Goal: Task Accomplishment & Management: Manage account settings

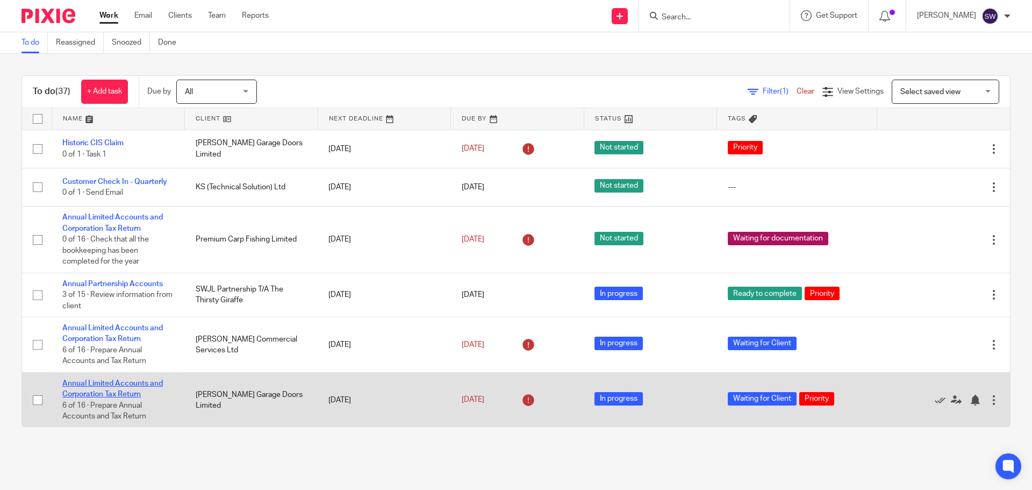
click at [136, 383] on link "Annual Limited Accounts and Corporation Tax Return" at bounding box center [112, 388] width 101 height 18
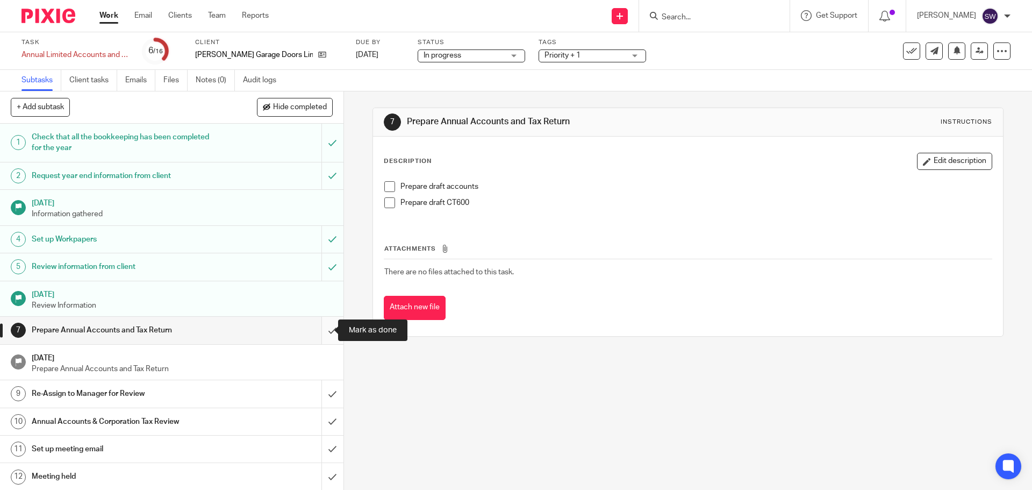
click at [318, 332] on input "submit" at bounding box center [171, 330] width 343 height 27
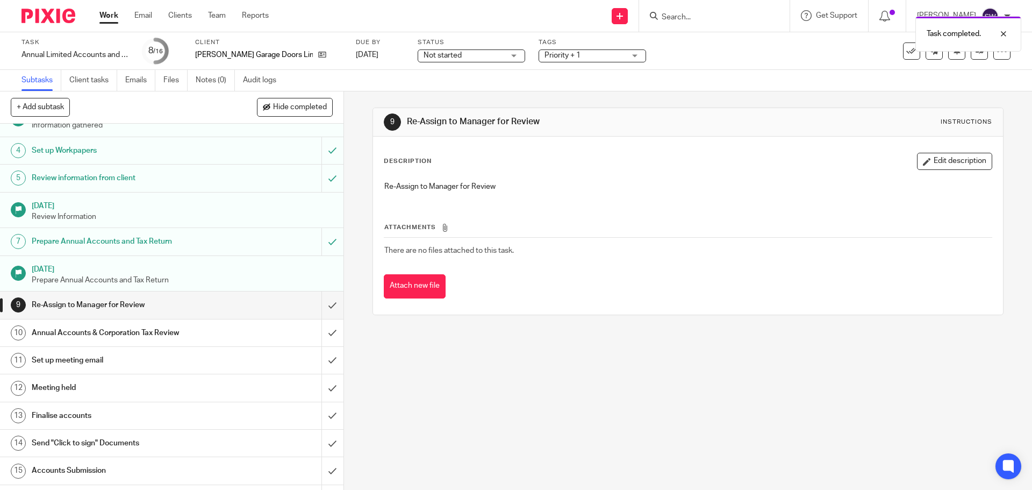
scroll to position [107, 0]
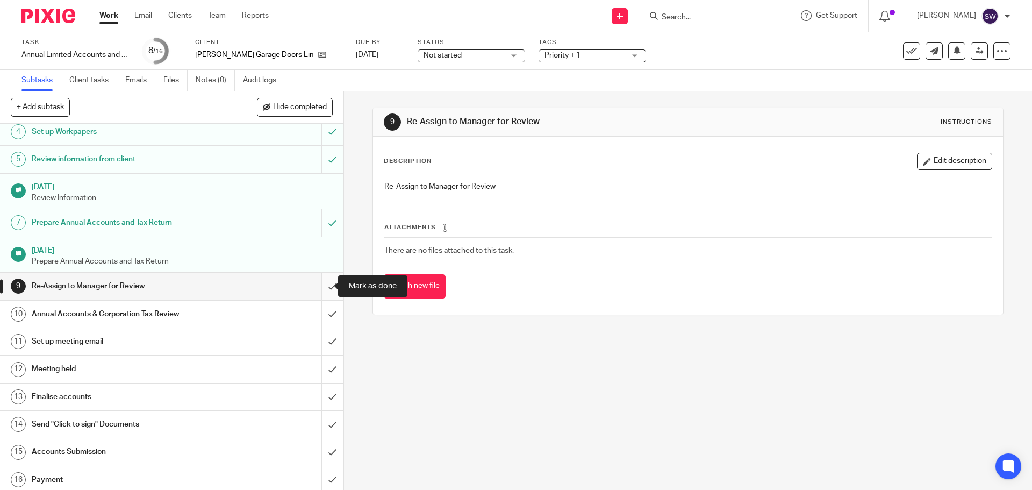
click at [321, 284] on input "submit" at bounding box center [171, 285] width 343 height 27
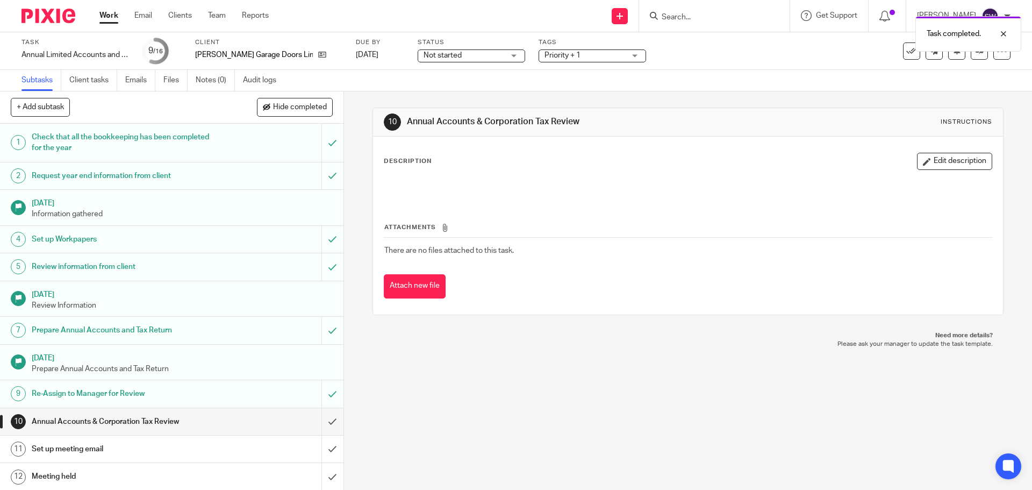
click at [455, 60] on span "Not started" at bounding box center [464, 55] width 81 height 11
click at [449, 90] on li "In progress" at bounding box center [445, 95] width 106 height 22
click at [541, 51] on div "Task completed." at bounding box center [768, 31] width 505 height 41
click at [544, 59] on span "Priority + 1" at bounding box center [562, 56] width 36 height 8
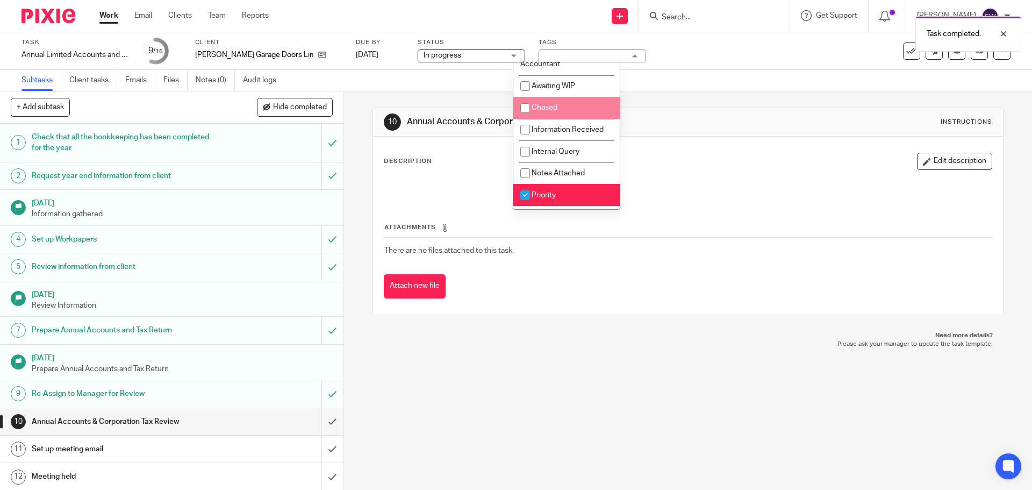
scroll to position [54, 0]
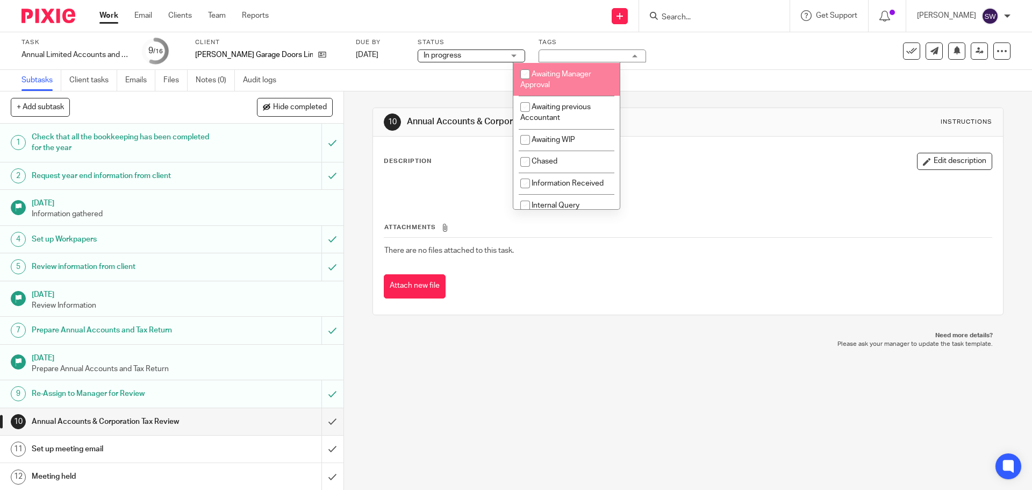
click at [569, 81] on li "Awaiting Manager Approval" at bounding box center [566, 79] width 106 height 33
checkbox input "true"
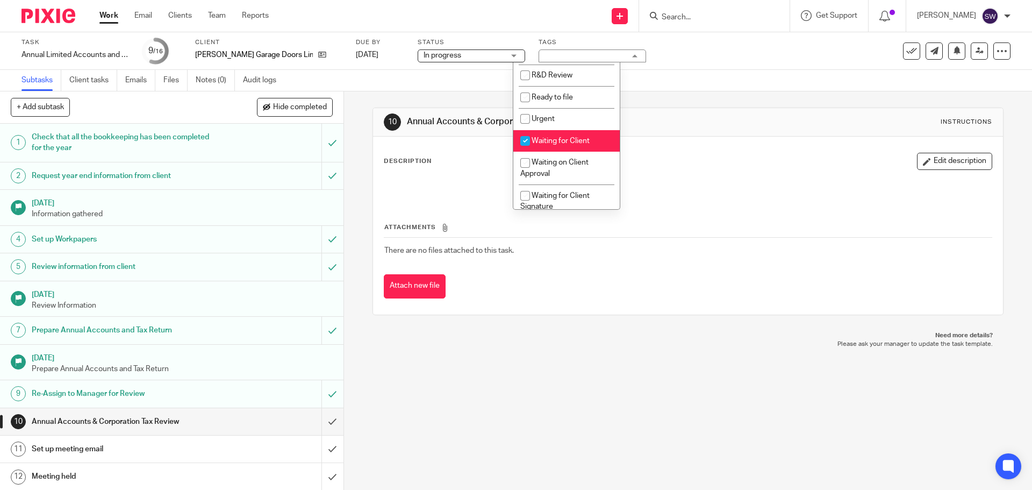
scroll to position [322, 0]
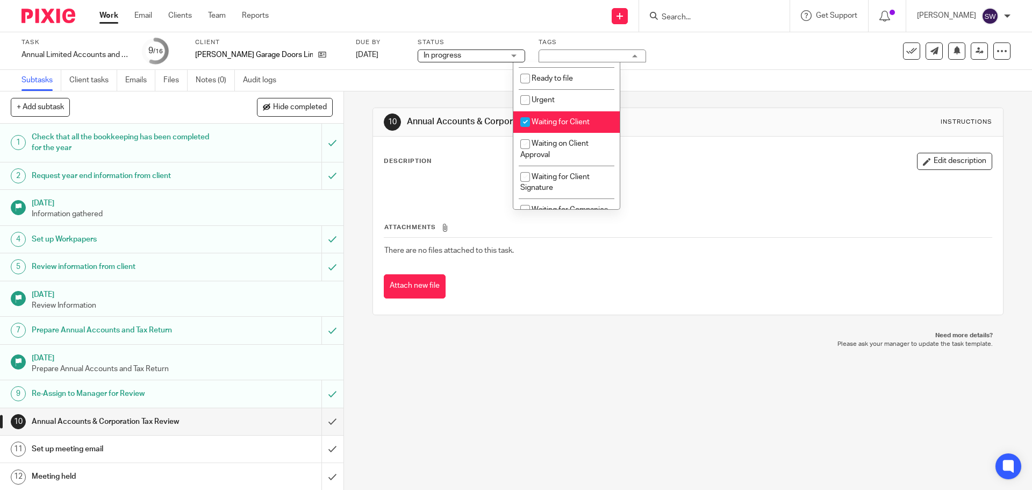
click at [566, 123] on span "Waiting for Client" at bounding box center [561, 122] width 58 height 8
checkbox input "false"
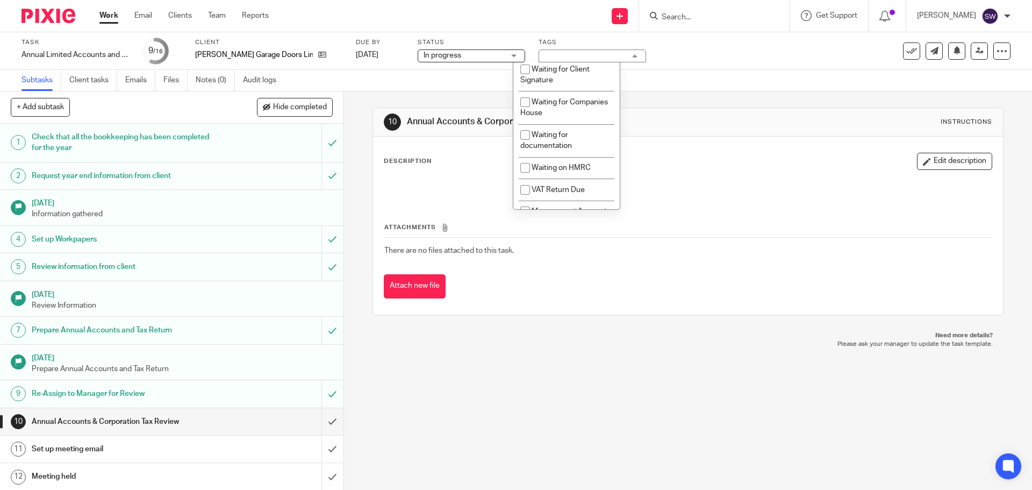
scroll to position [454, 0]
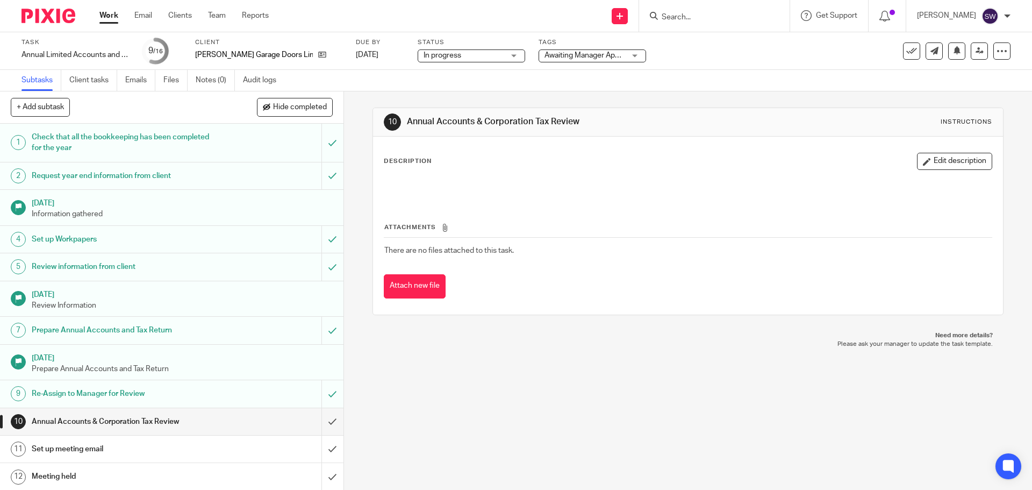
drag, startPoint x: 666, startPoint y: 58, endPoint x: 672, endPoint y: 55, distance: 7.0
click at [669, 57] on div "Task Annual Limited Accounts and Corporation Tax Return Save Annual Limited Acc…" at bounding box center [433, 51] width 824 height 26
click at [975, 48] on icon at bounding box center [979, 51] width 8 height 8
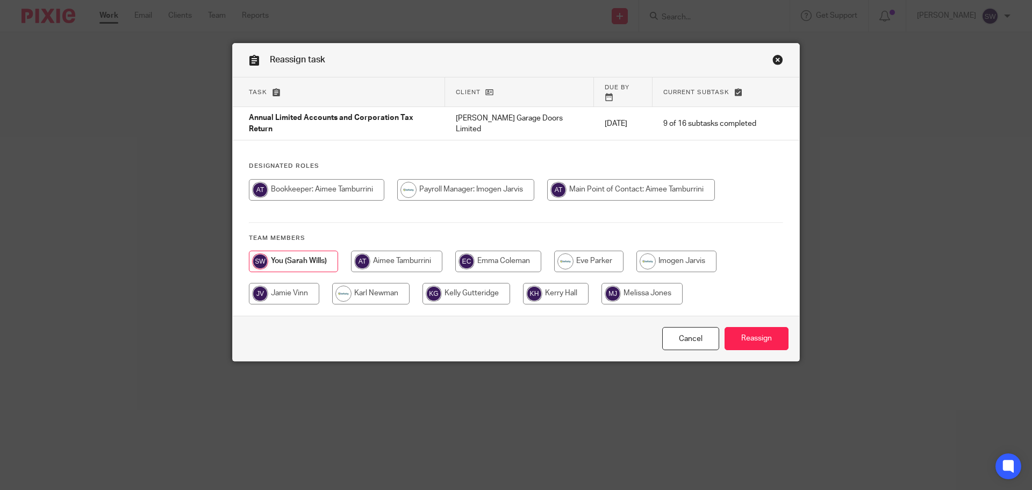
click at [394, 250] on input "radio" at bounding box center [396, 260] width 91 height 21
radio input "true"
click at [749, 334] on input "Reassign" at bounding box center [757, 338] width 64 height 23
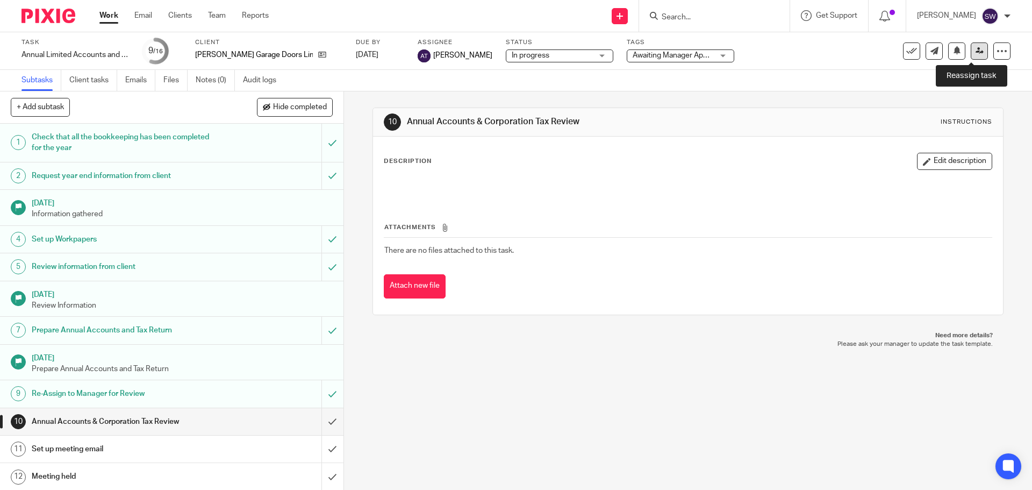
click at [975, 47] on icon at bounding box center [979, 51] width 8 height 8
click at [975, 48] on icon at bounding box center [979, 51] width 8 height 8
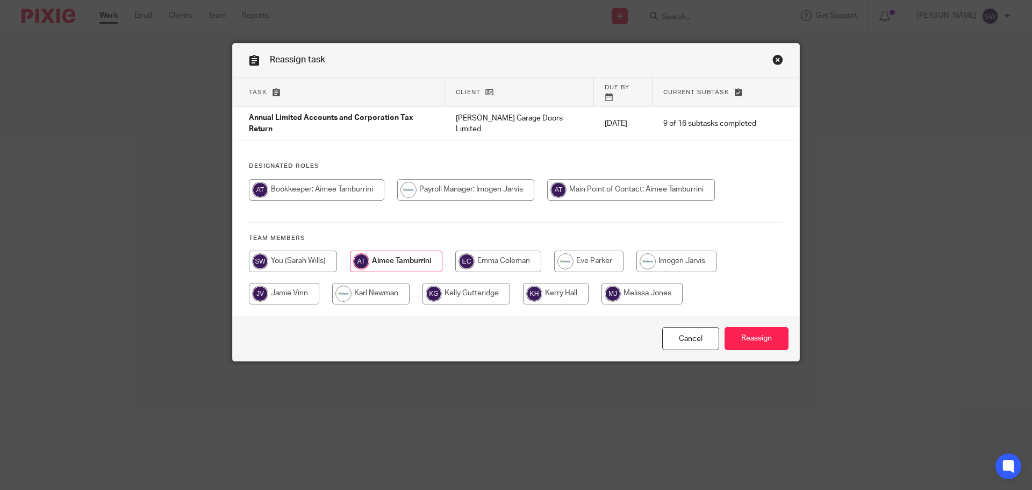
click at [777, 58] on link "Close this dialog window" at bounding box center [777, 61] width 11 height 15
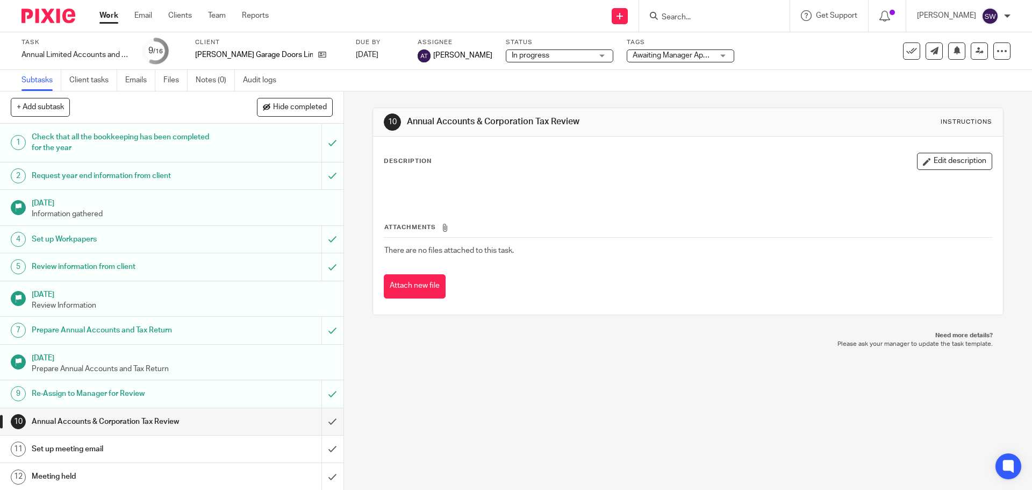
click at [102, 12] on link "Work" at bounding box center [108, 15] width 19 height 11
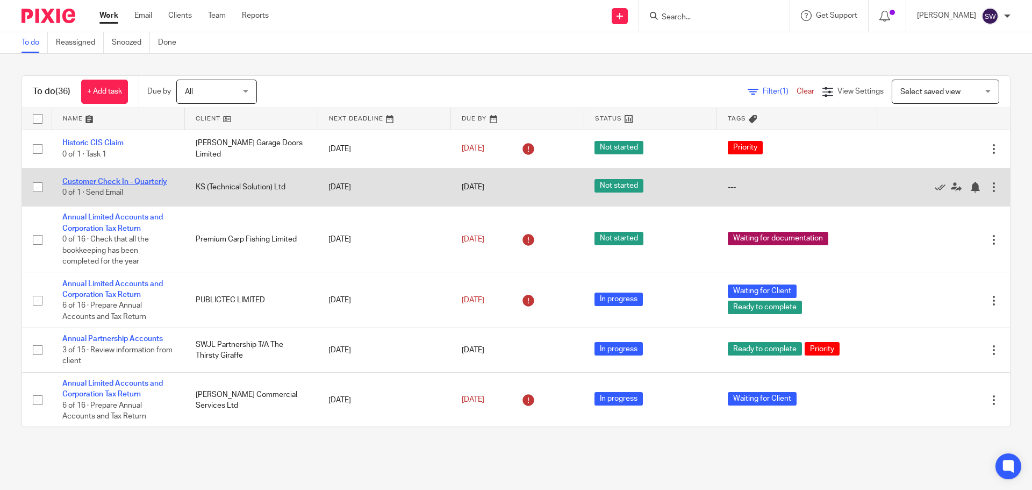
click at [154, 179] on link "Customer Check In - Quarterly" at bounding box center [114, 182] width 105 height 8
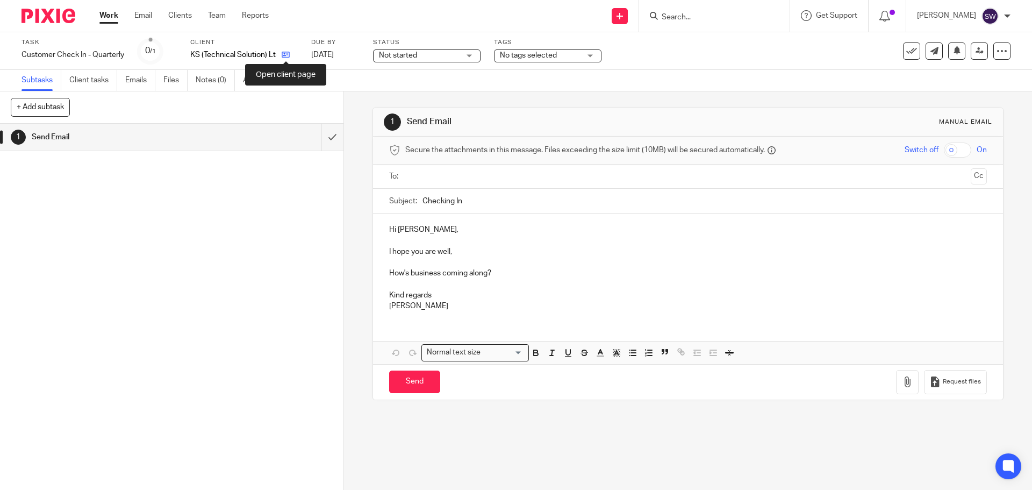
click at [285, 52] on icon at bounding box center [286, 55] width 8 height 8
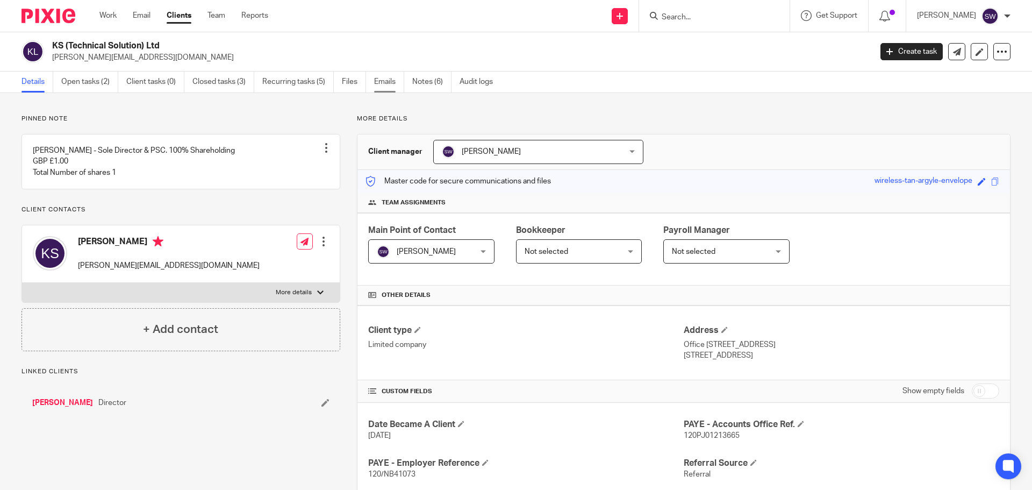
click at [383, 85] on link "Emails" at bounding box center [389, 81] width 30 height 21
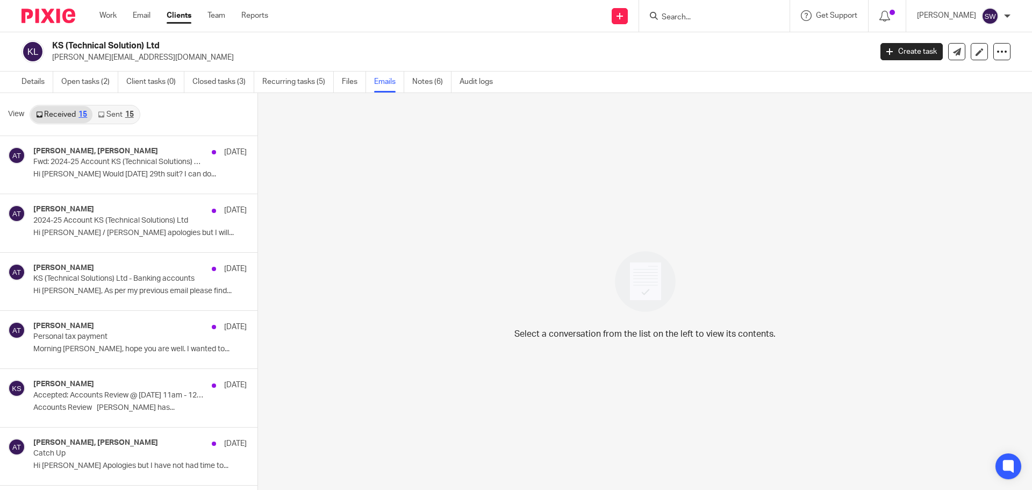
click at [105, 113] on link "Sent 15" at bounding box center [115, 114] width 46 height 17
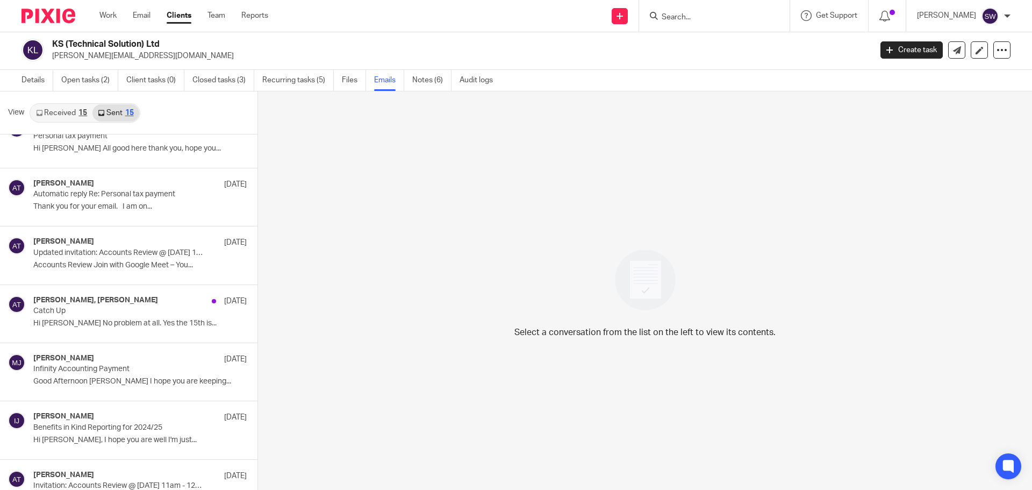
scroll to position [269, 0]
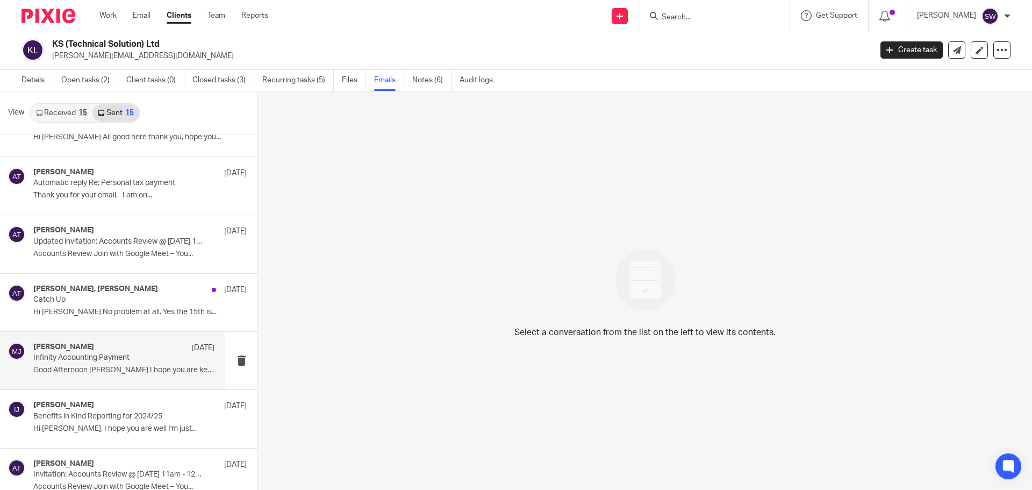
click at [104, 360] on p "Infinity Accounting Payment" at bounding box center [105, 357] width 145 height 9
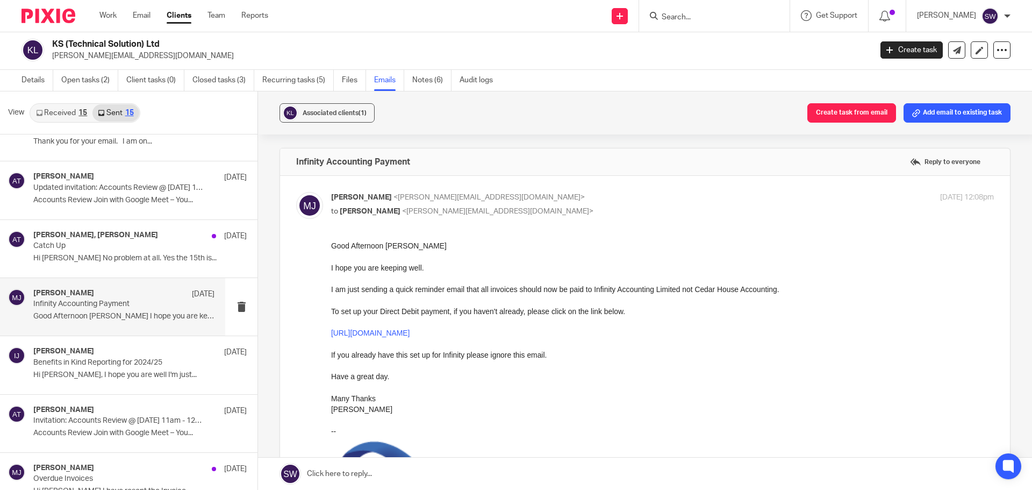
scroll to position [376, 0]
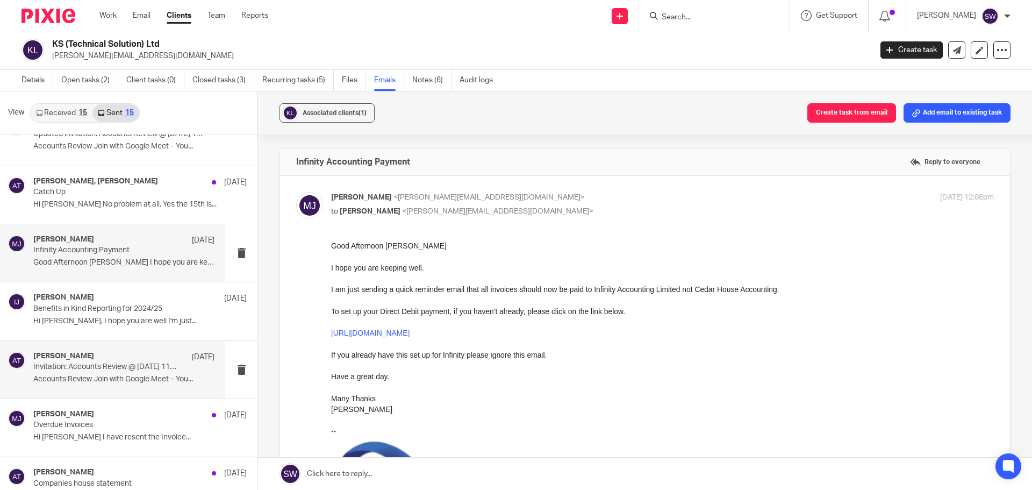
click at [91, 372] on div "Aimee Tamburrini 31 May Invitation: Accounts Review @ Fri Jun 27, 2025 11am - 1…" at bounding box center [123, 370] width 181 height 36
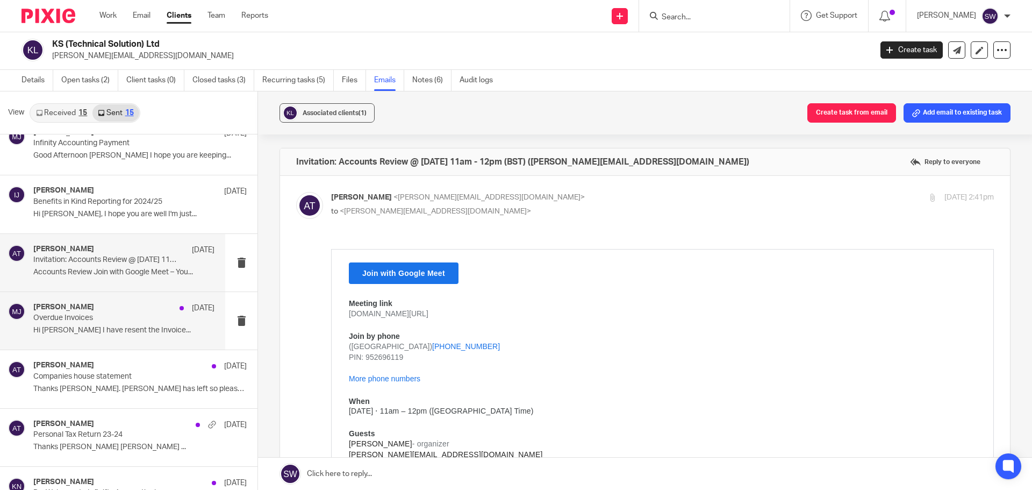
scroll to position [464, 0]
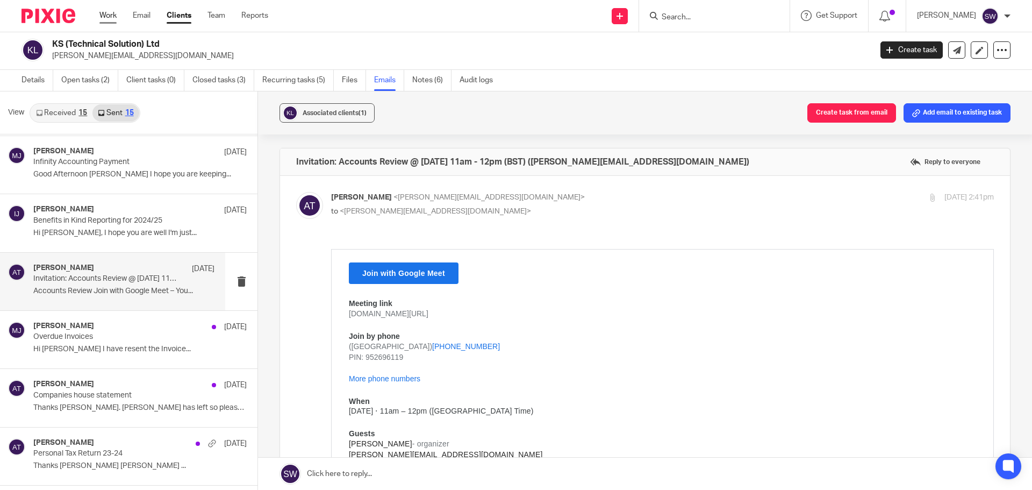
click at [113, 15] on link "Work" at bounding box center [107, 15] width 17 height 11
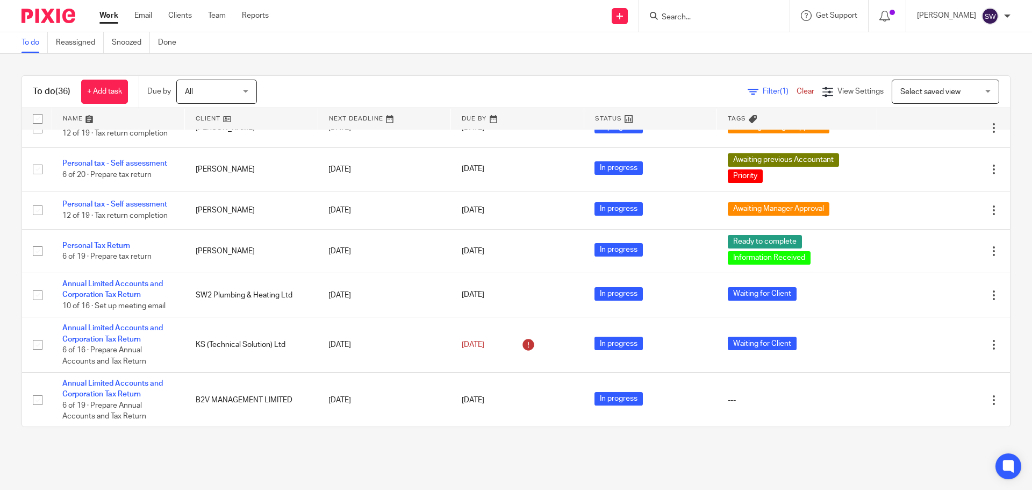
scroll to position [1296, 0]
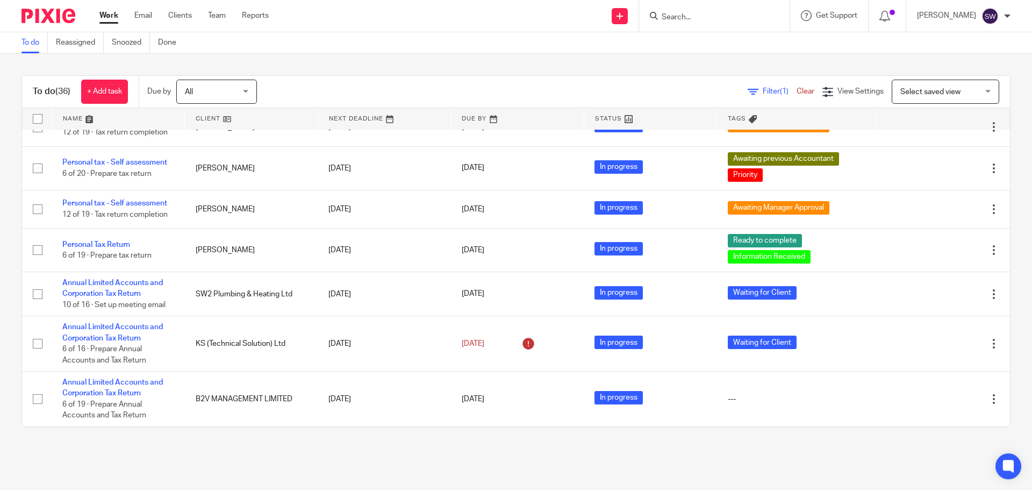
click at [709, 15] on input "Search" at bounding box center [709, 18] width 97 height 10
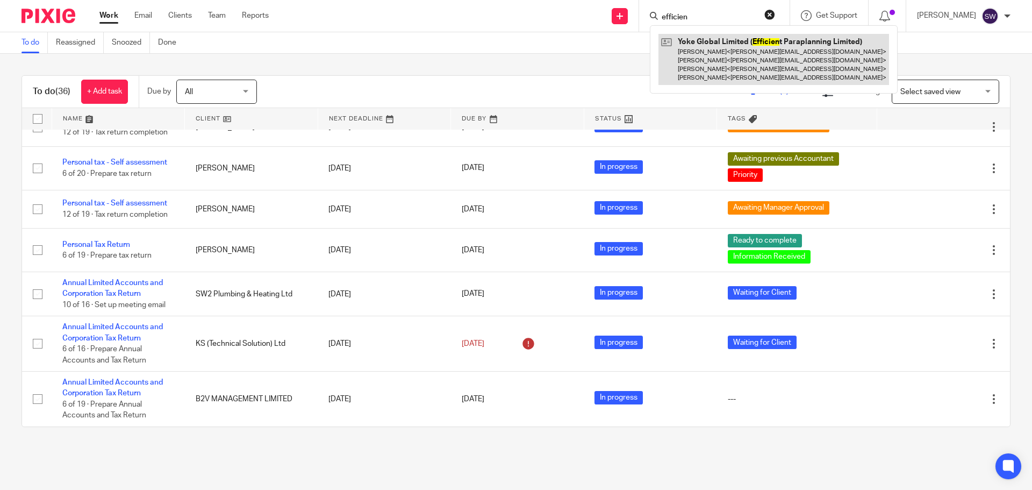
type input "efficien"
click at [733, 48] on link at bounding box center [773, 59] width 231 height 51
click at [734, 39] on link at bounding box center [773, 59] width 231 height 51
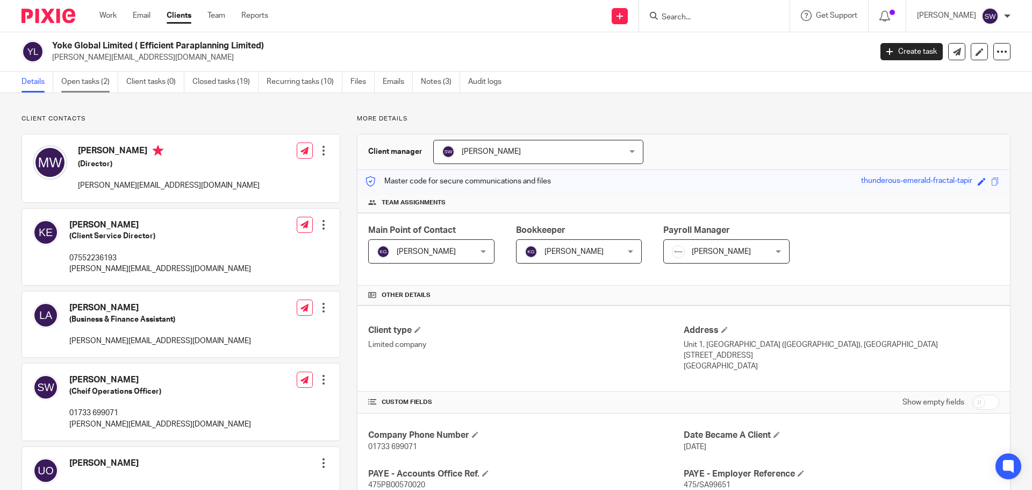
click at [82, 80] on link "Open tasks (2)" at bounding box center [89, 81] width 57 height 21
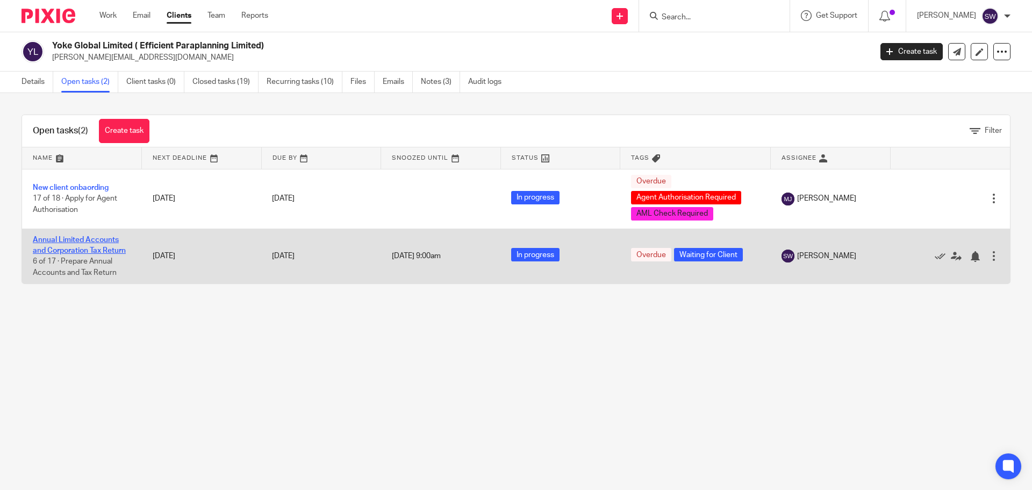
click at [63, 242] on link "Annual Limited Accounts and Corporation Tax Return" at bounding box center [79, 245] width 93 height 18
